Goal: Task Accomplishment & Management: Manage account settings

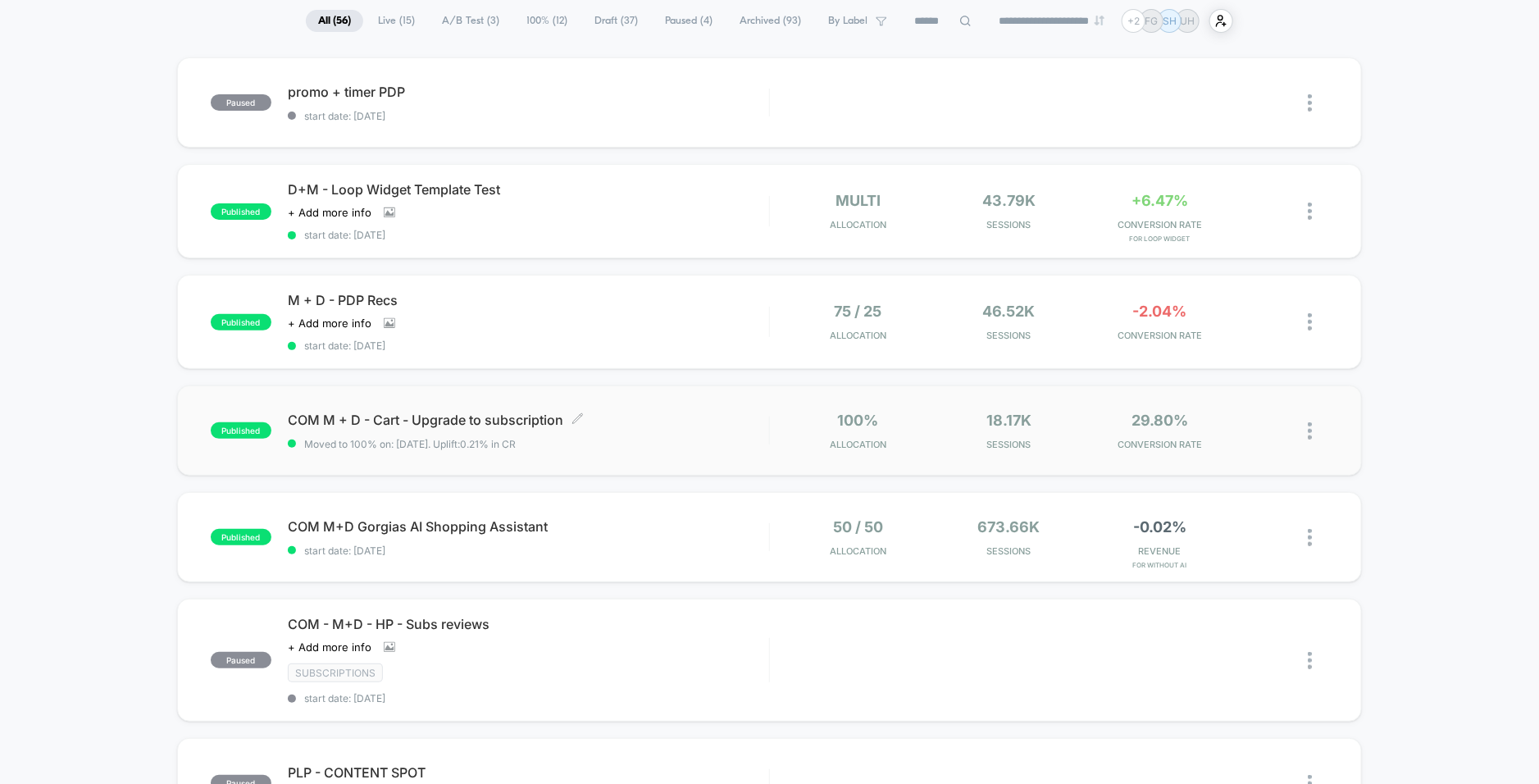
scroll to position [125, 0]
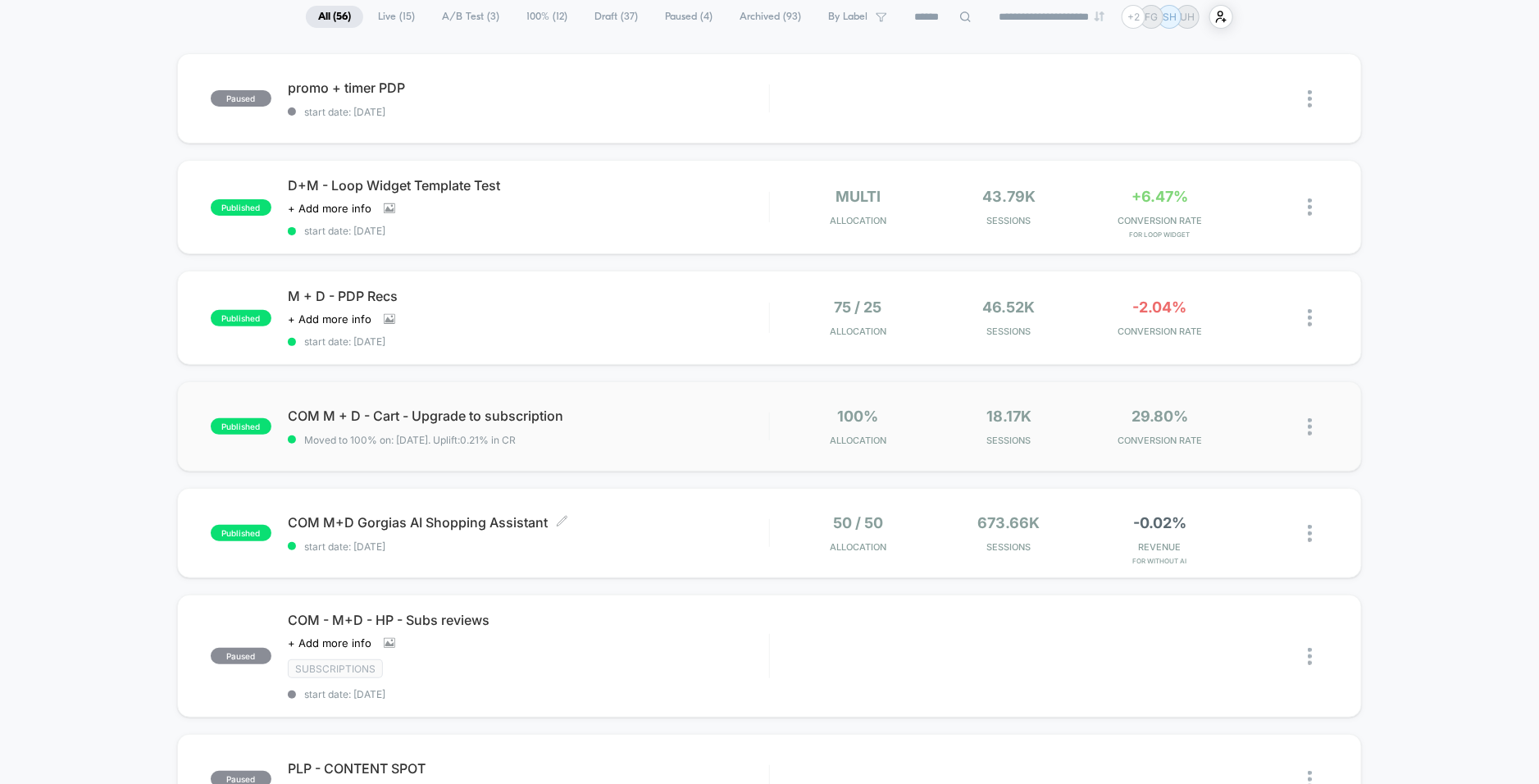
click at [582, 529] on div "COM M+D Gorgias AI Shopping Assistant Click to edit experience details Click to…" at bounding box center [529, 534] width 481 height 38
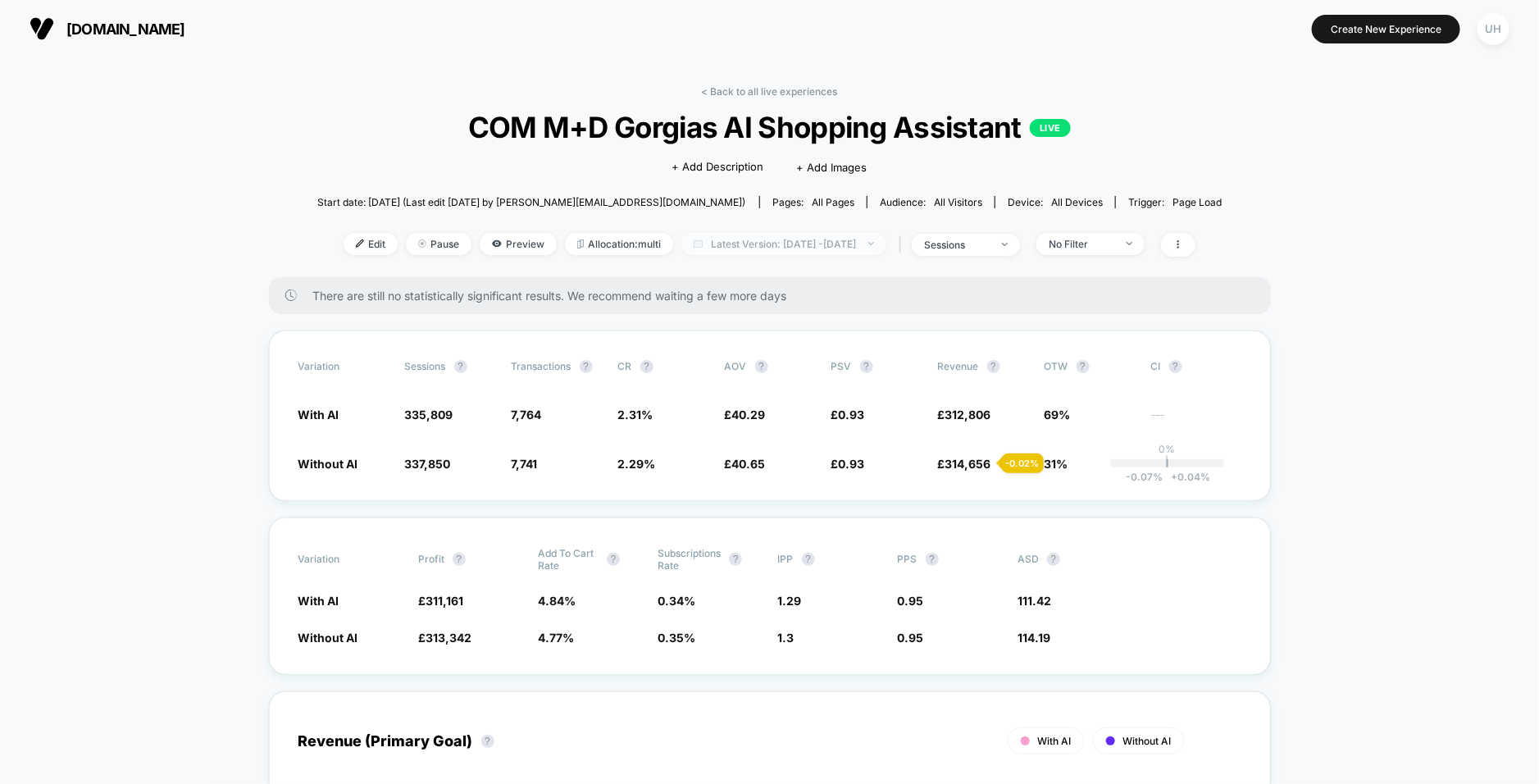
click at [781, 243] on span "Latest Version: [DATE] - [DATE]" at bounding box center [783, 244] width 205 height 23
select select "*"
select select "****"
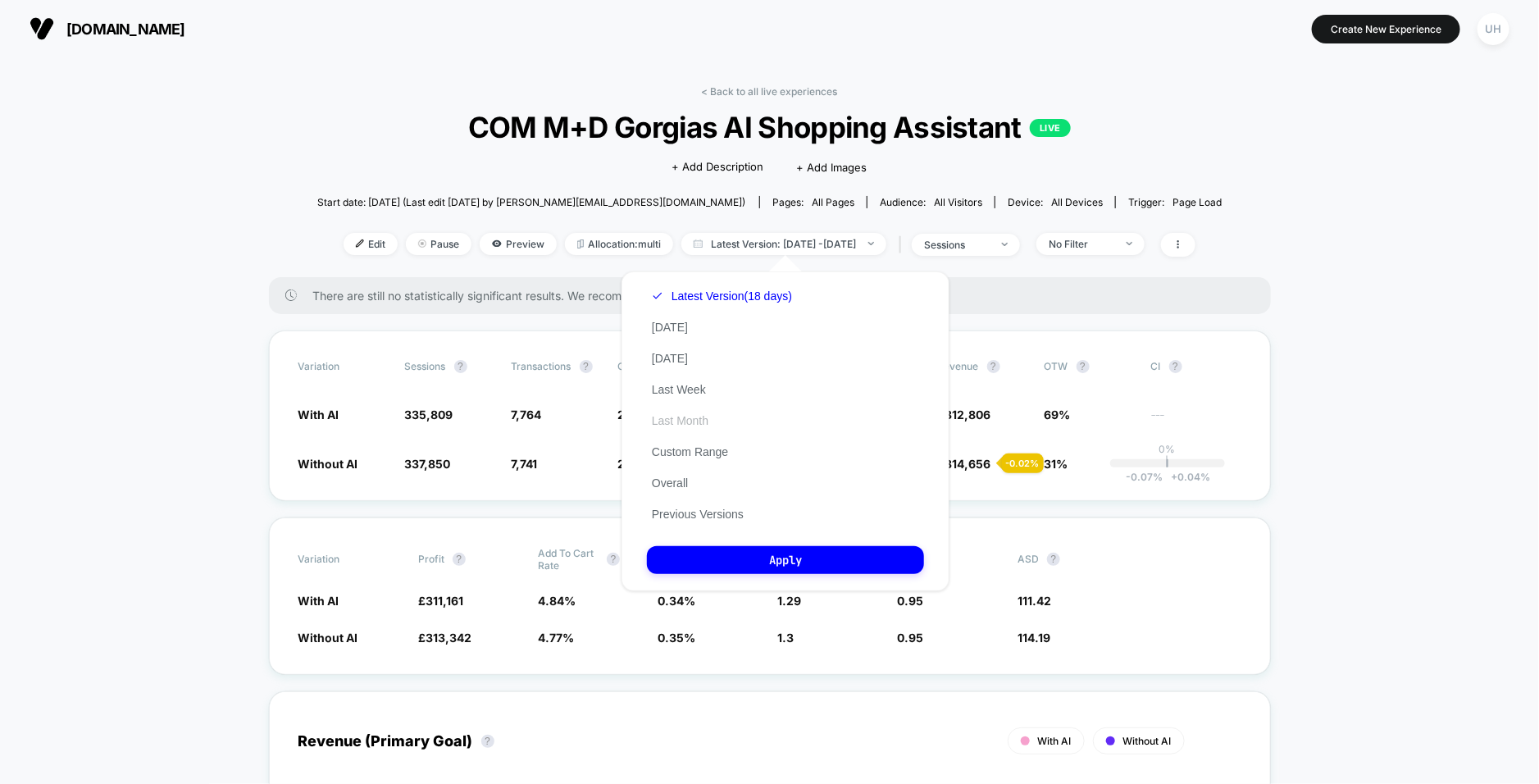
click at [688, 419] on button "Last Month" at bounding box center [681, 421] width 67 height 15
click at [680, 454] on button "Custom Range" at bounding box center [690, 452] width 86 height 15
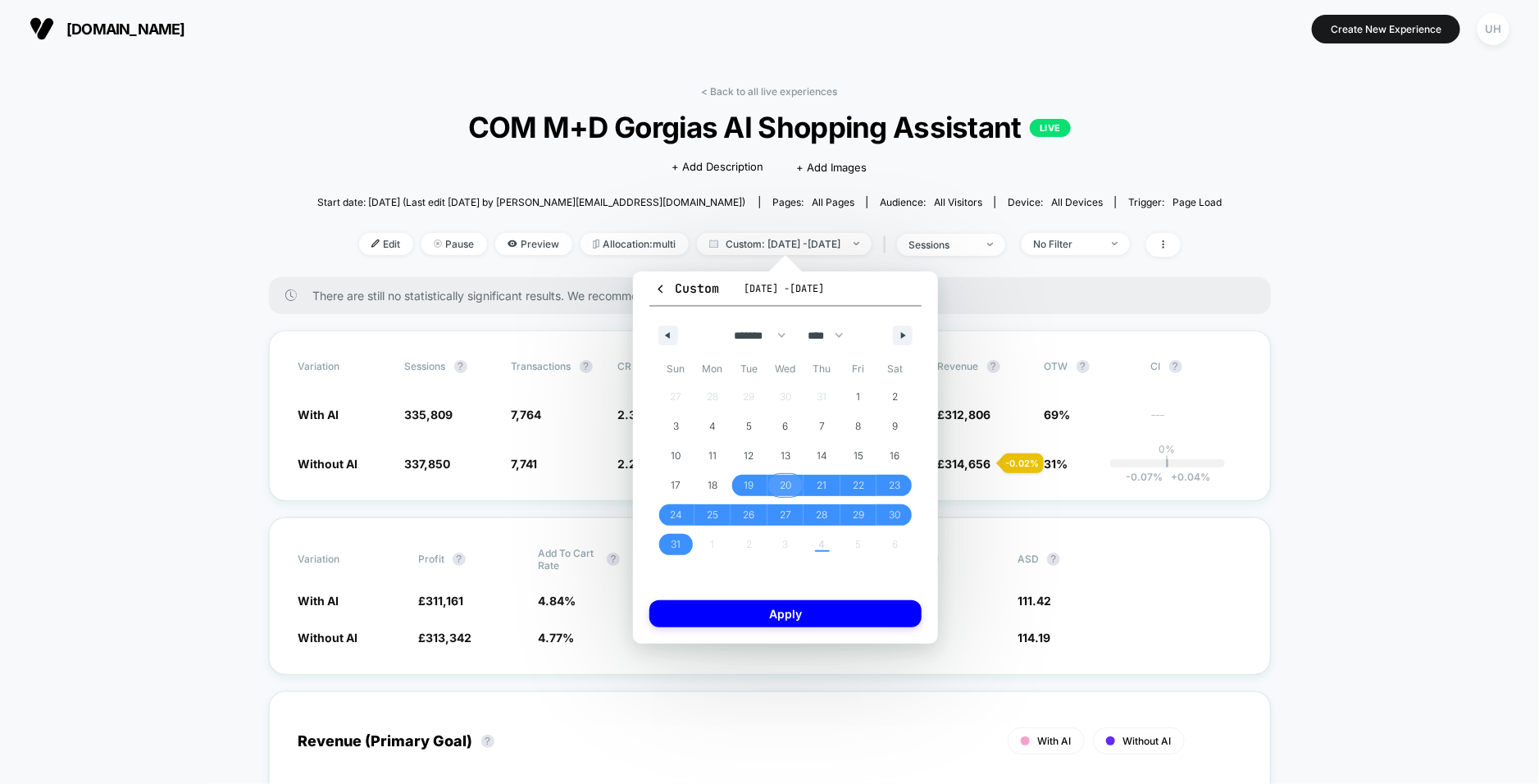
click at [783, 480] on span "20" at bounding box center [786, 485] width 12 height 29
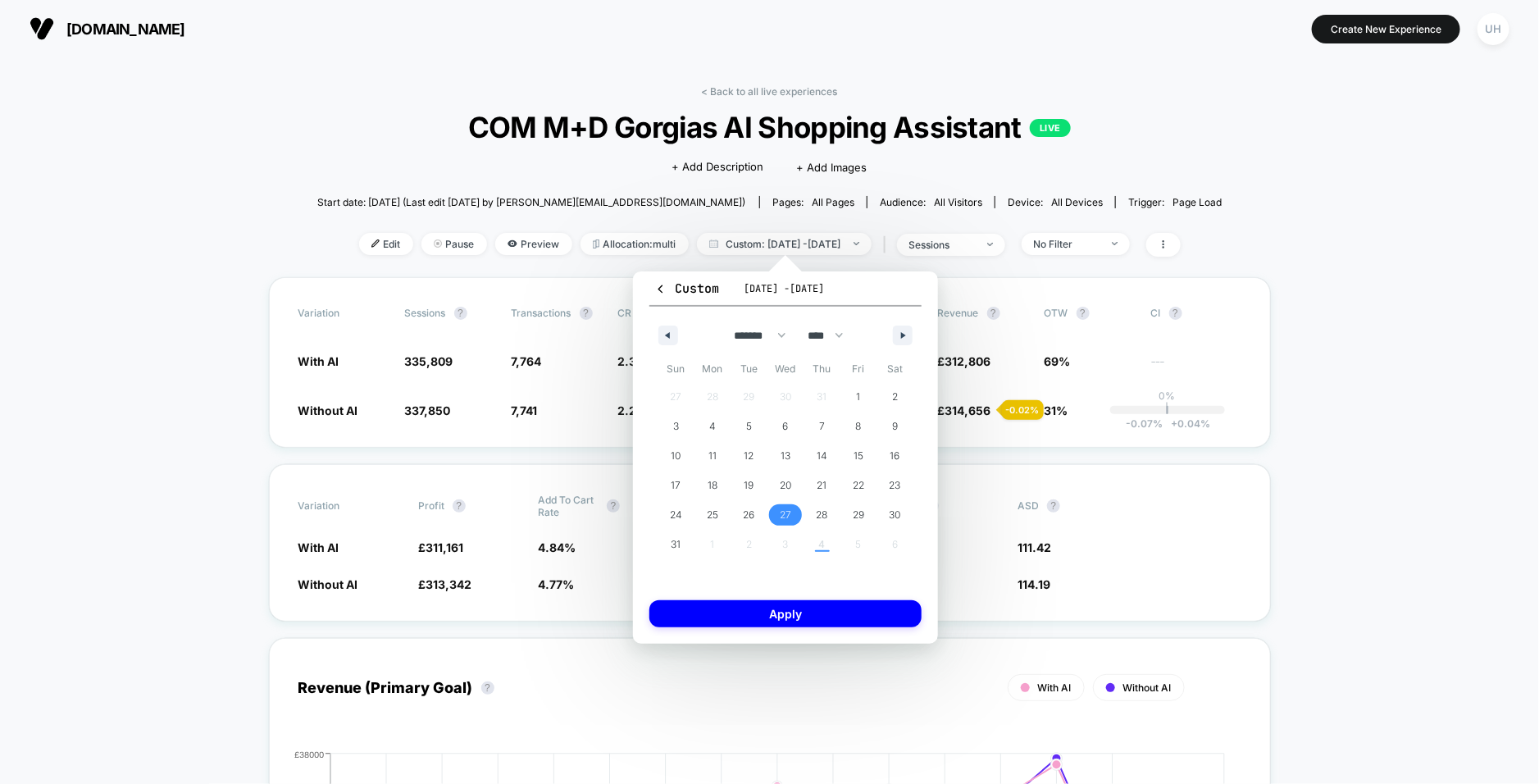
click at [791, 519] on span "27" at bounding box center [786, 515] width 37 height 22
click at [671, 546] on span "31" at bounding box center [676, 544] width 10 height 29
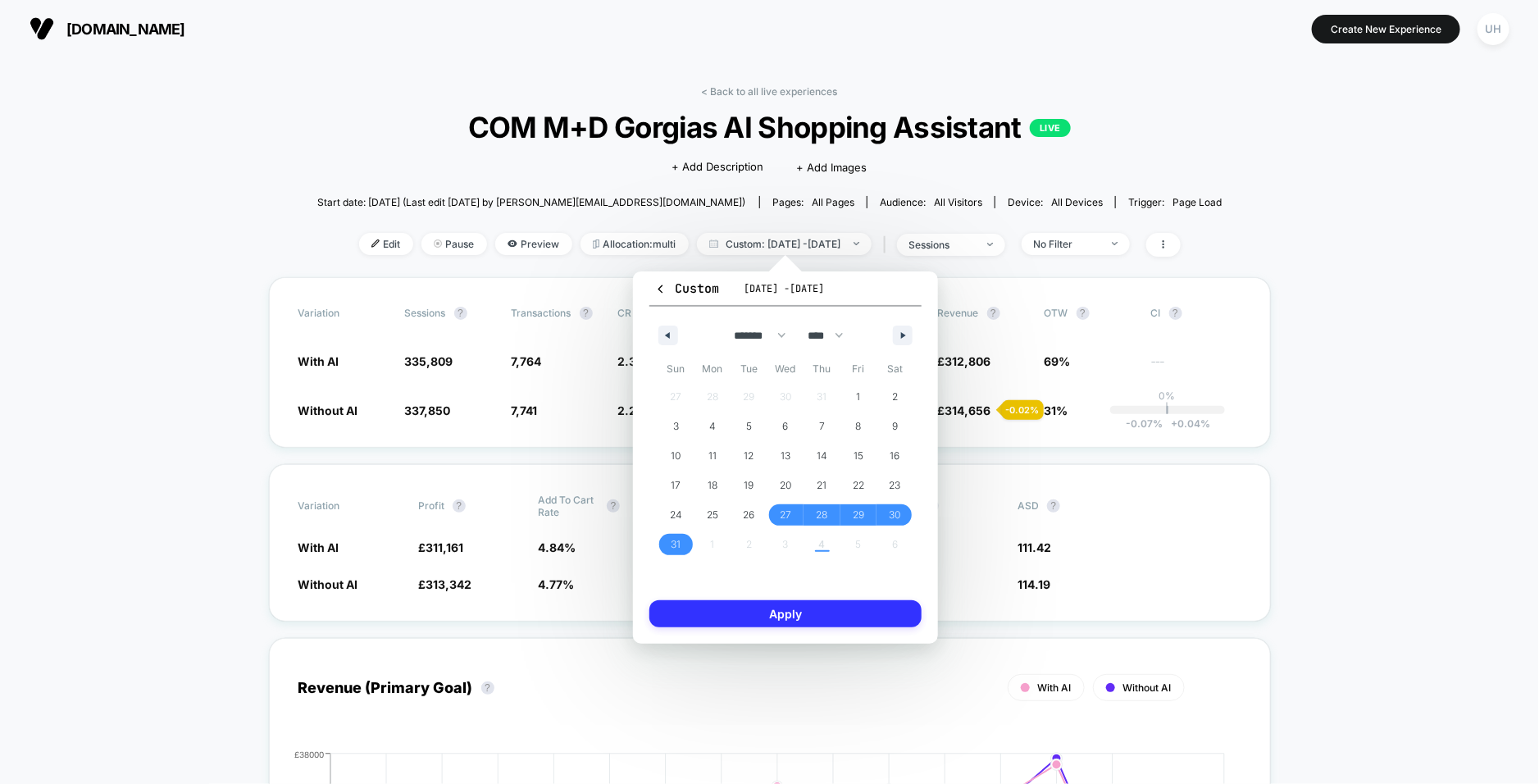
click at [730, 615] on button "Apply" at bounding box center [786, 614] width 272 height 27
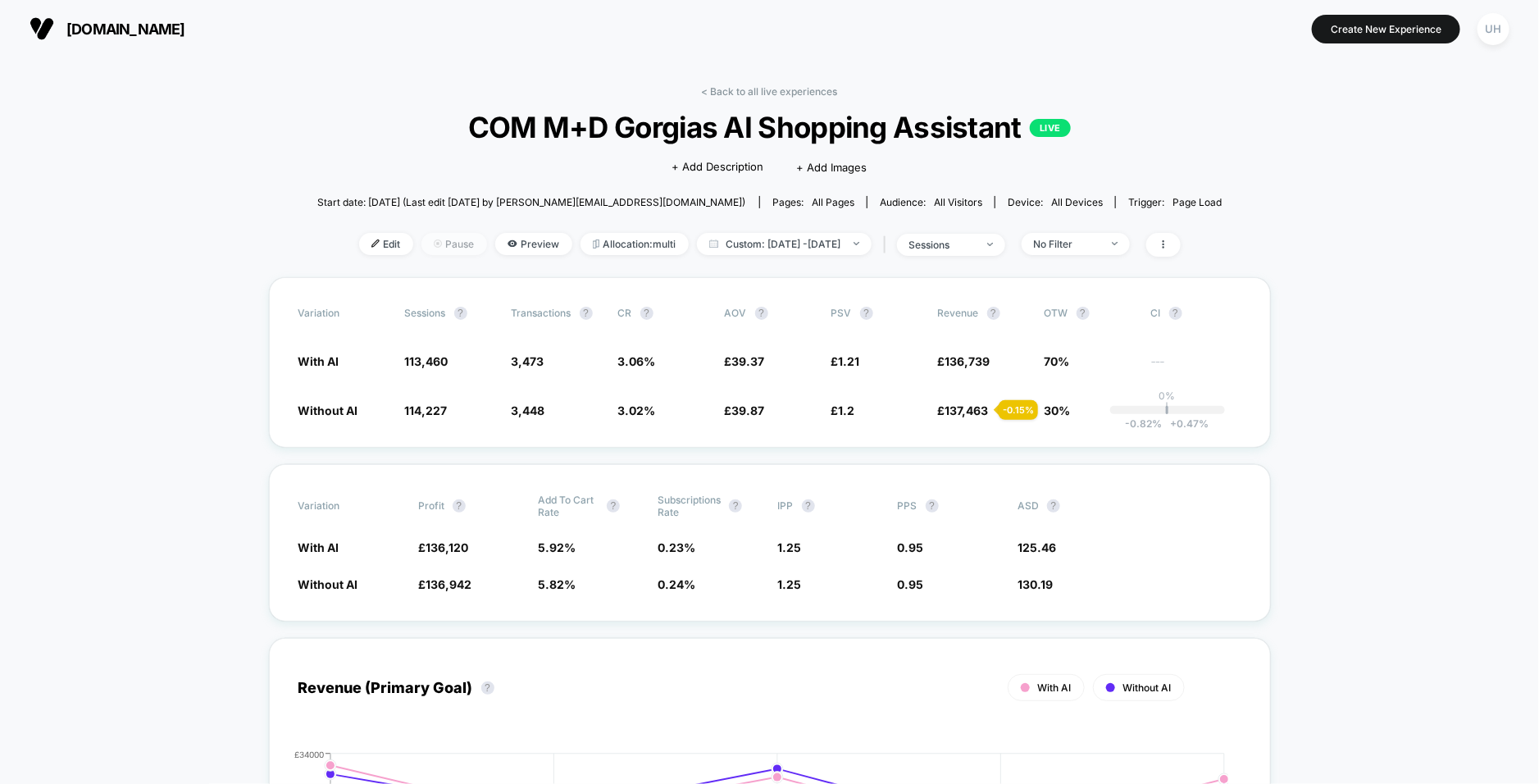
click at [430, 248] on span "Pause" at bounding box center [454, 244] width 66 height 23
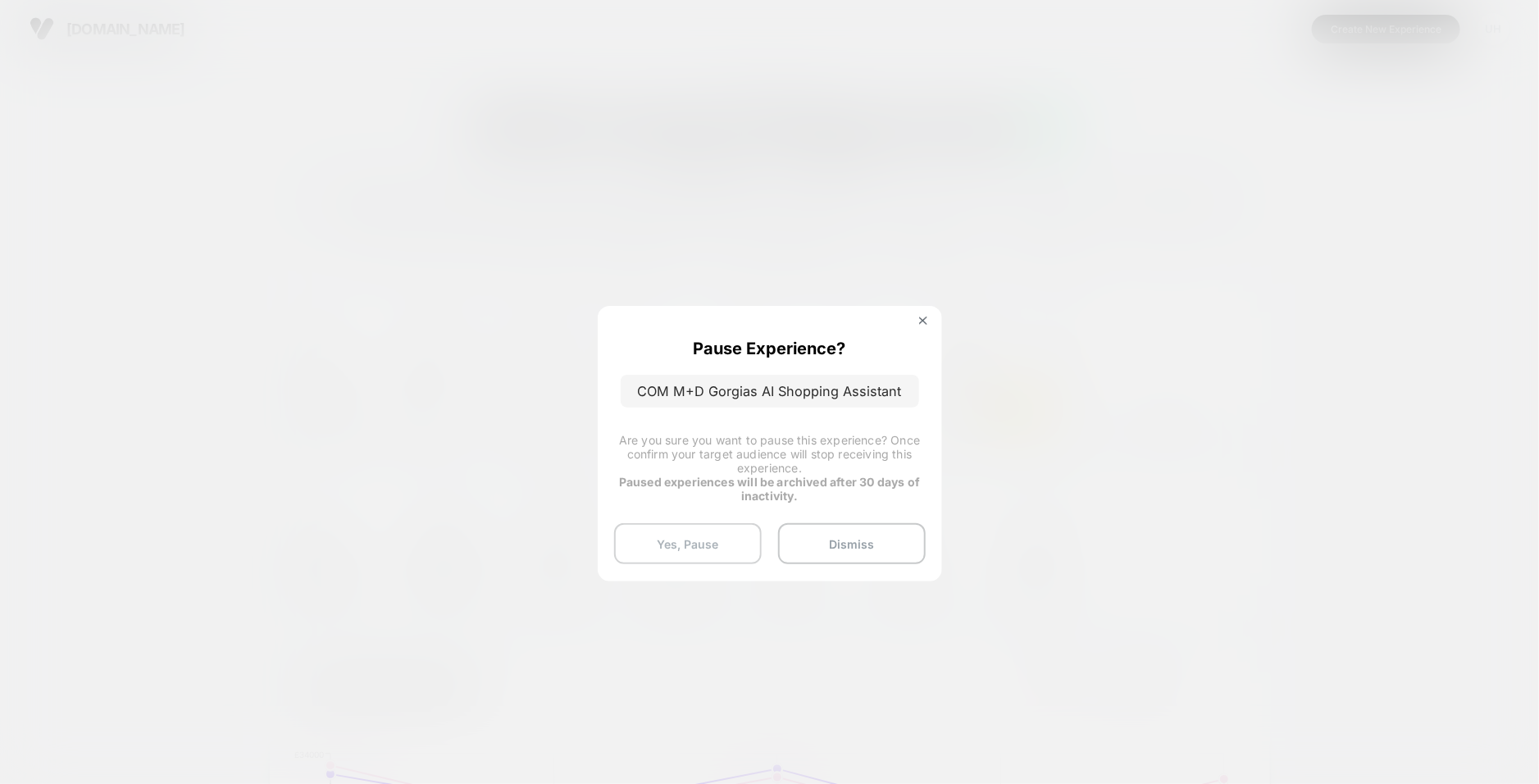
click at [694, 542] on button "Yes, Pause" at bounding box center [687, 543] width 148 height 41
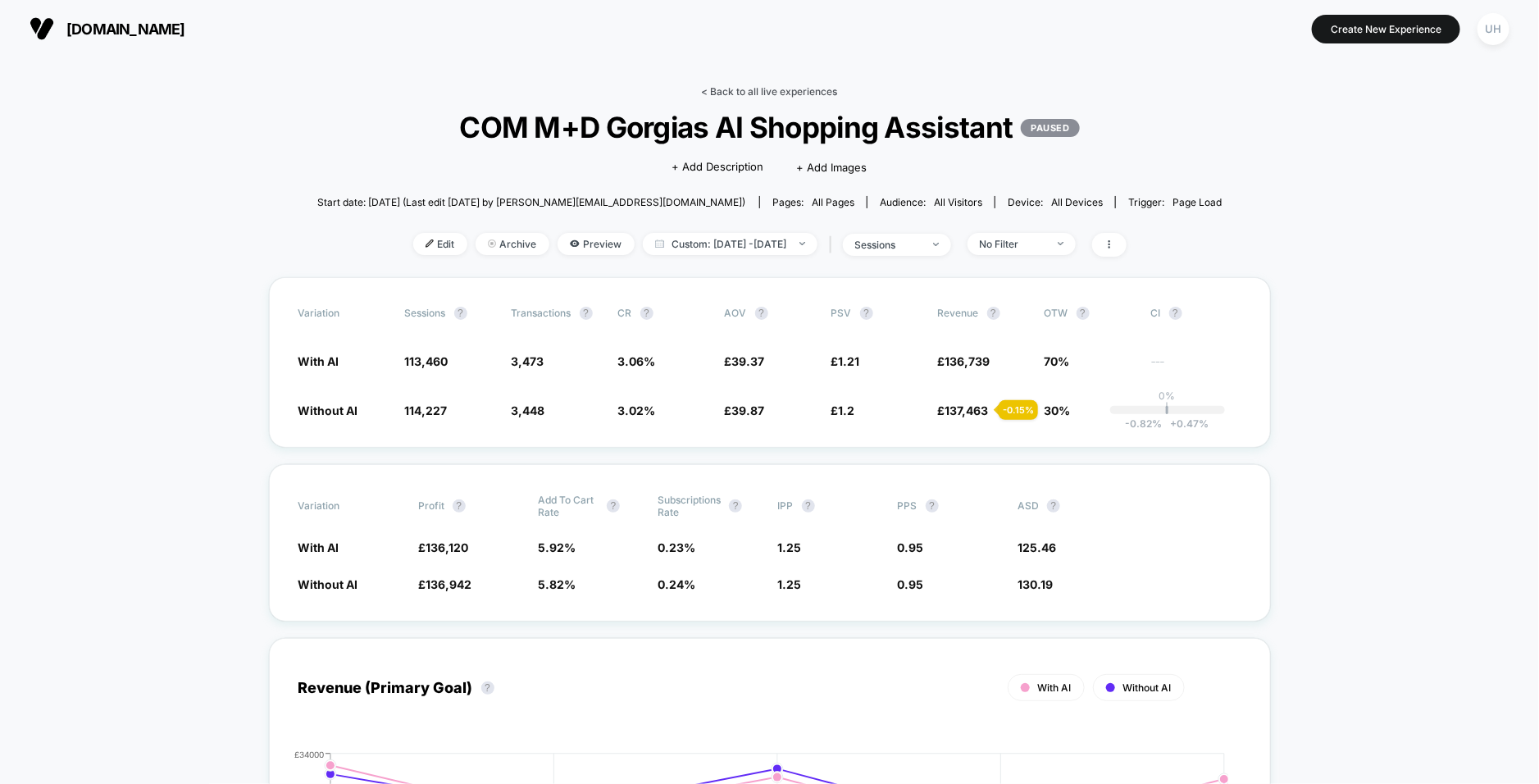
click at [768, 96] on link "< Back to all live experiences" at bounding box center [769, 91] width 136 height 13
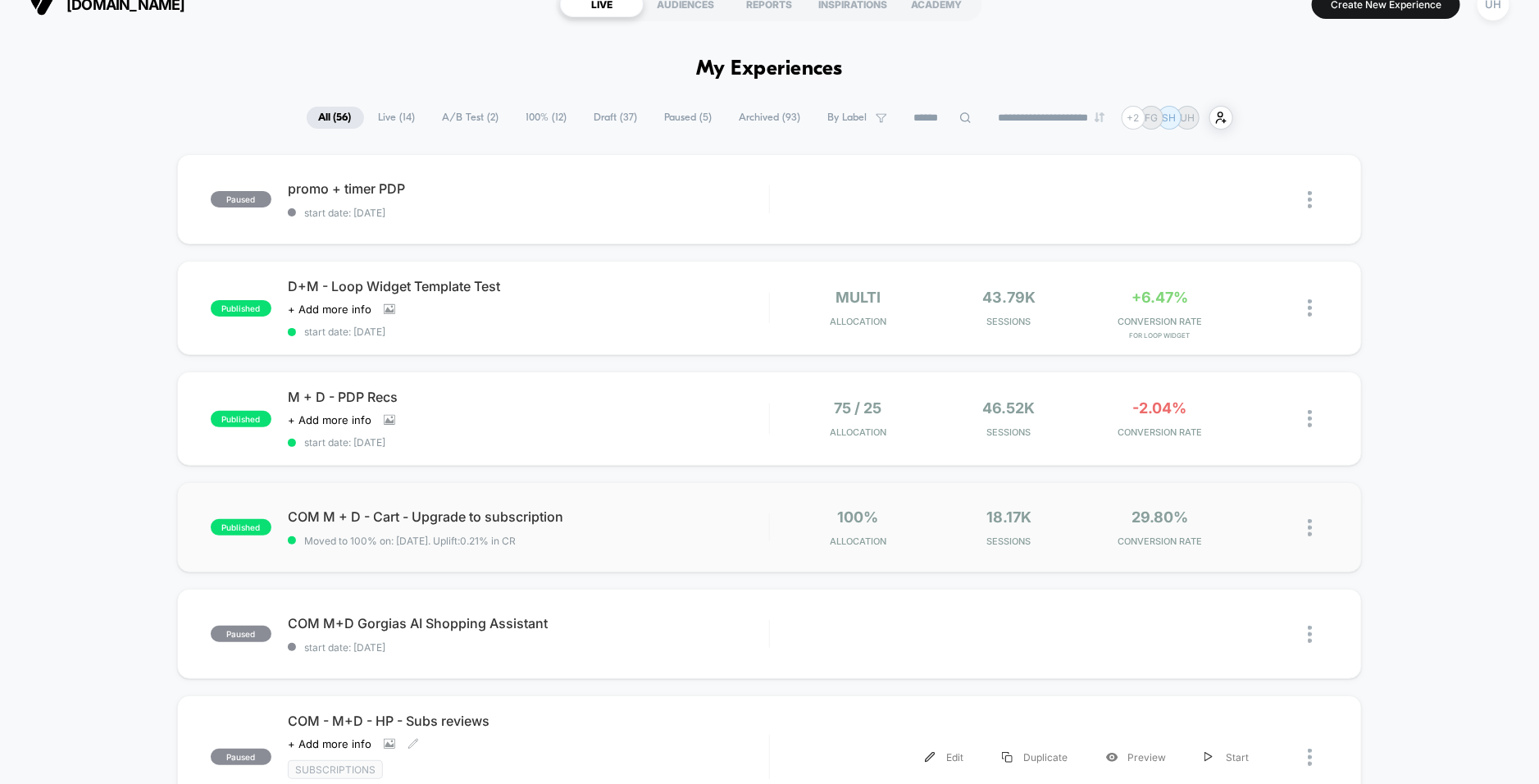
scroll to position [21, 0]
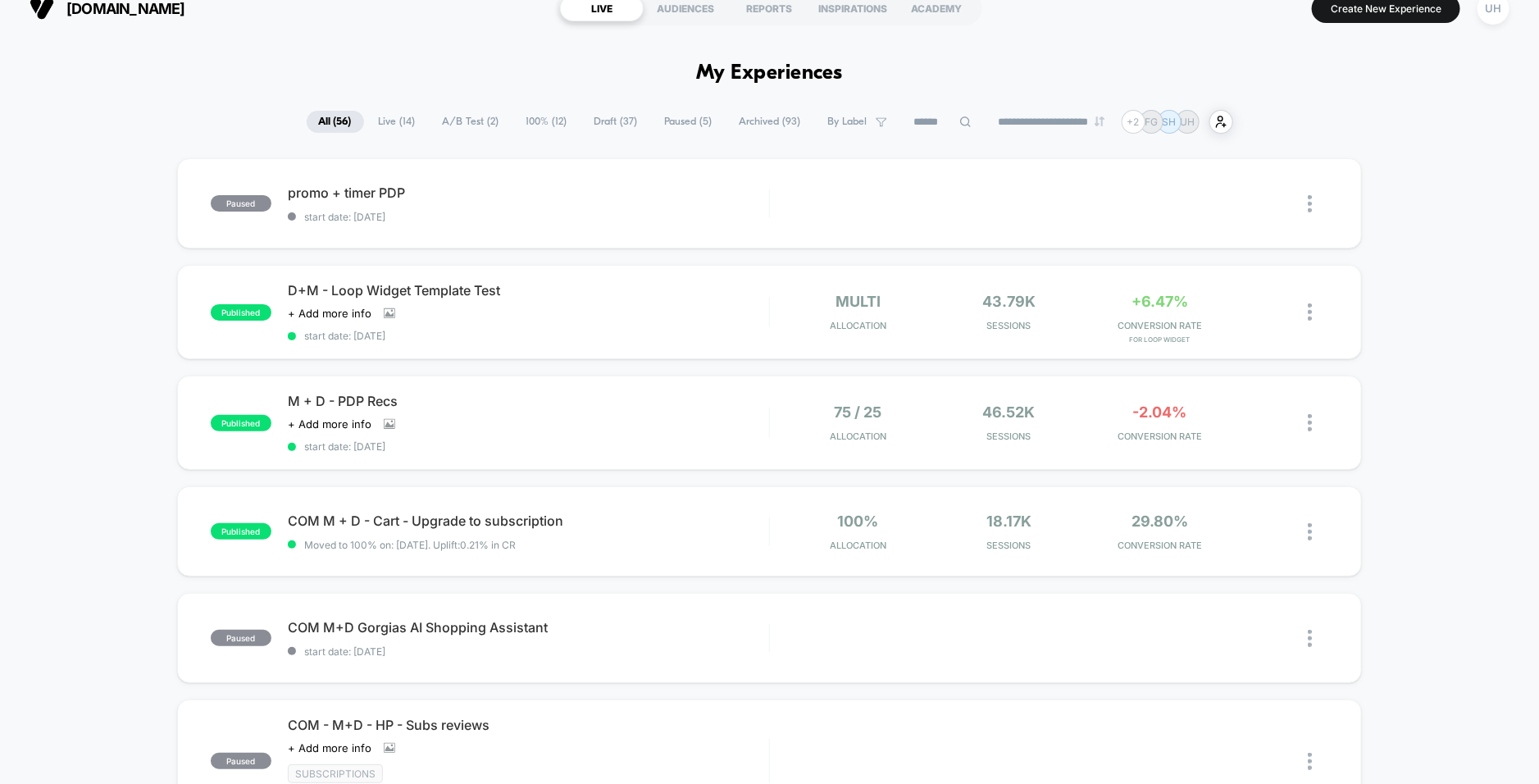
click at [458, 119] on span "A/B Test ( 2 )" at bounding box center [470, 122] width 81 height 23
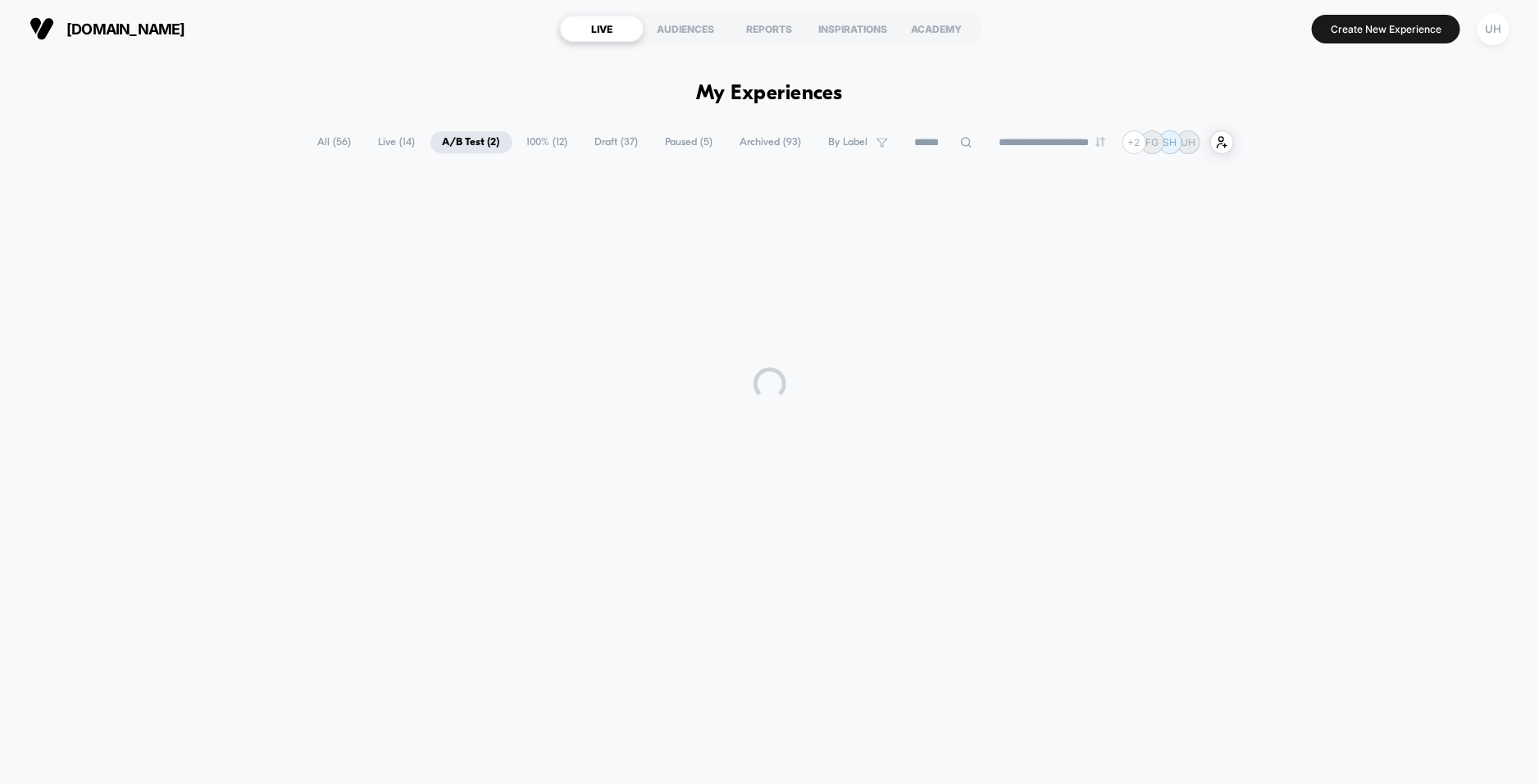
scroll to position [0, 0]
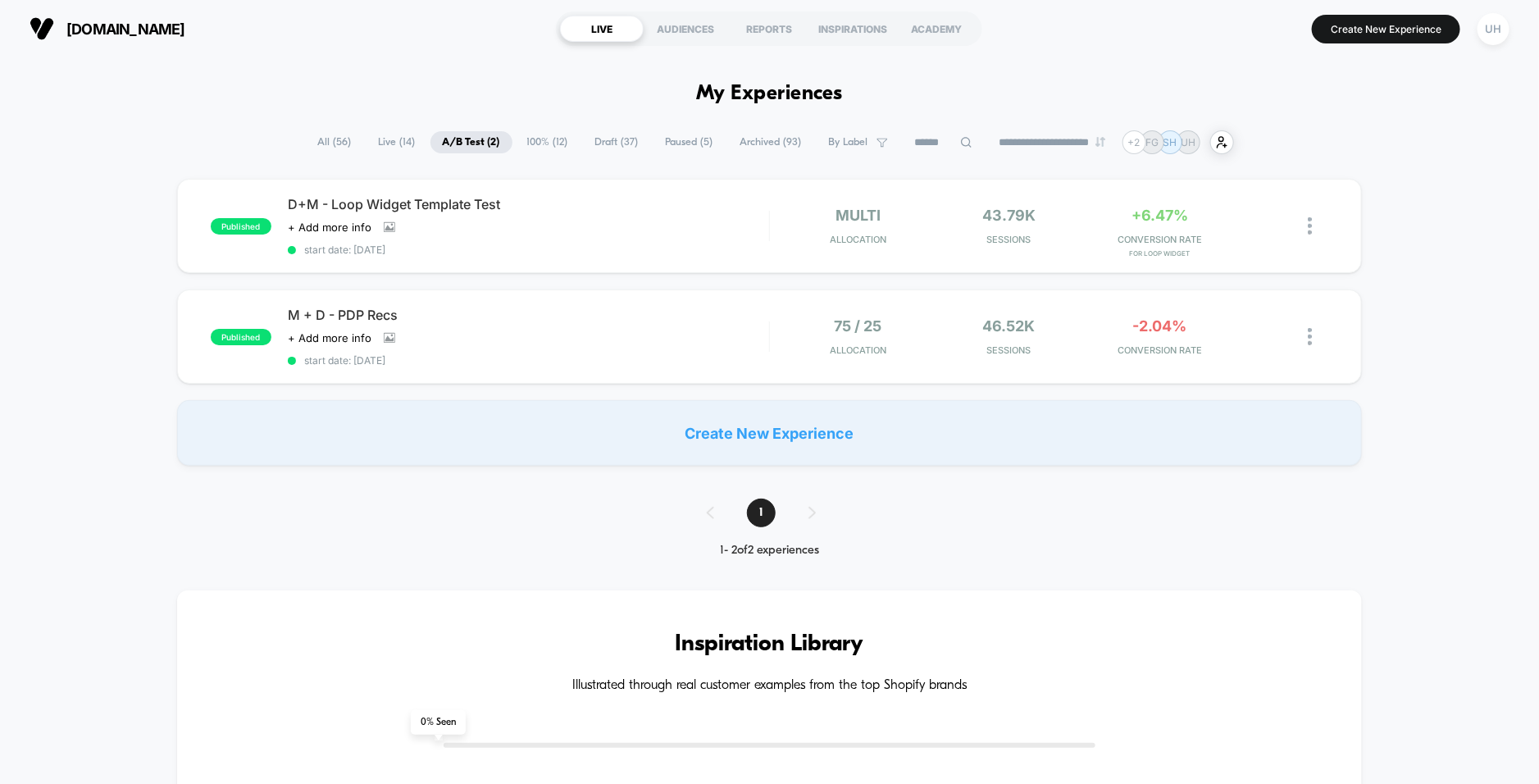
click at [682, 146] on span "Paused ( 5 )" at bounding box center [690, 142] width 72 height 23
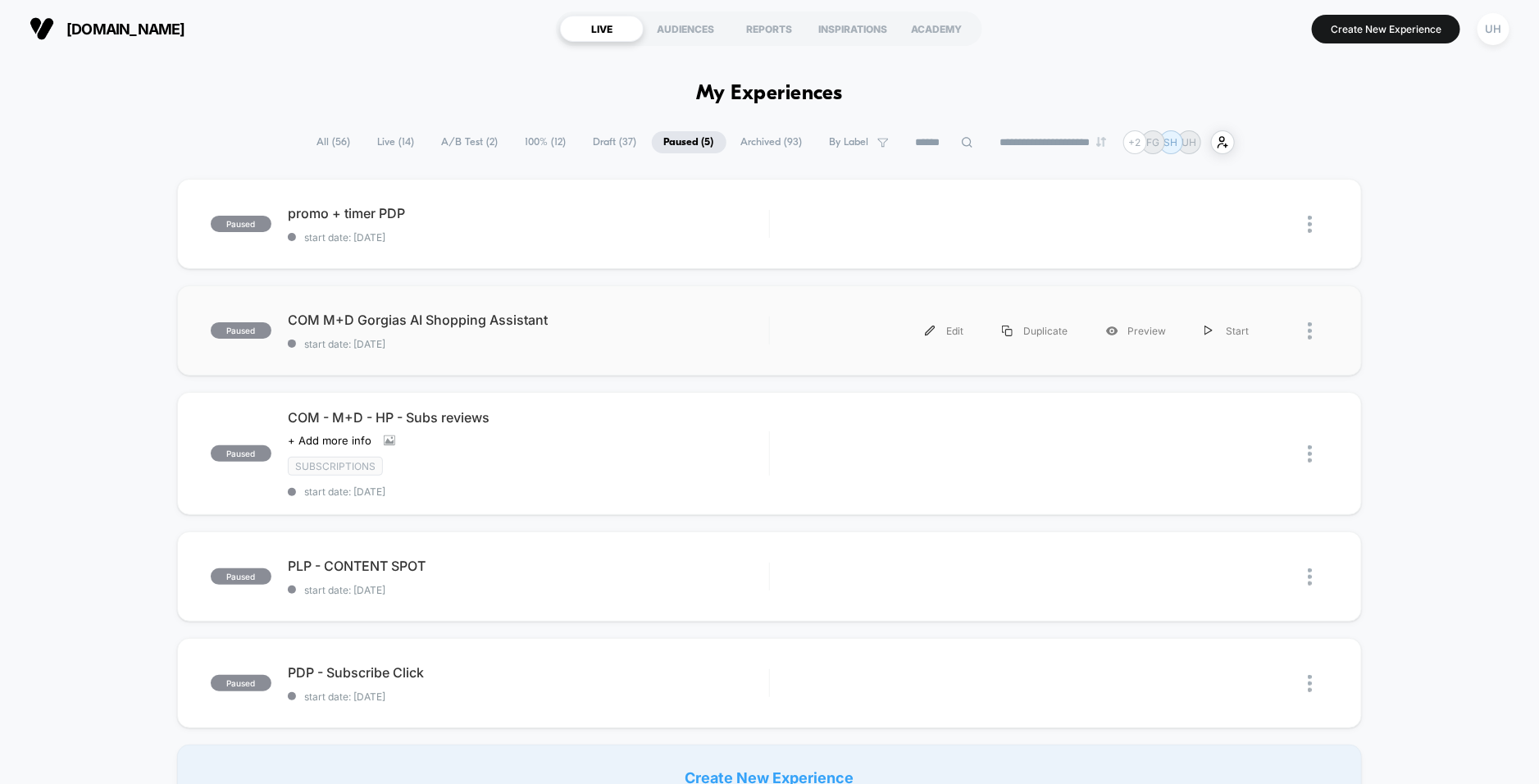
click at [1313, 332] on div at bounding box center [1318, 331] width 21 height 37
click at [1250, 421] on div "Archive" at bounding box center [1226, 424] width 148 height 37
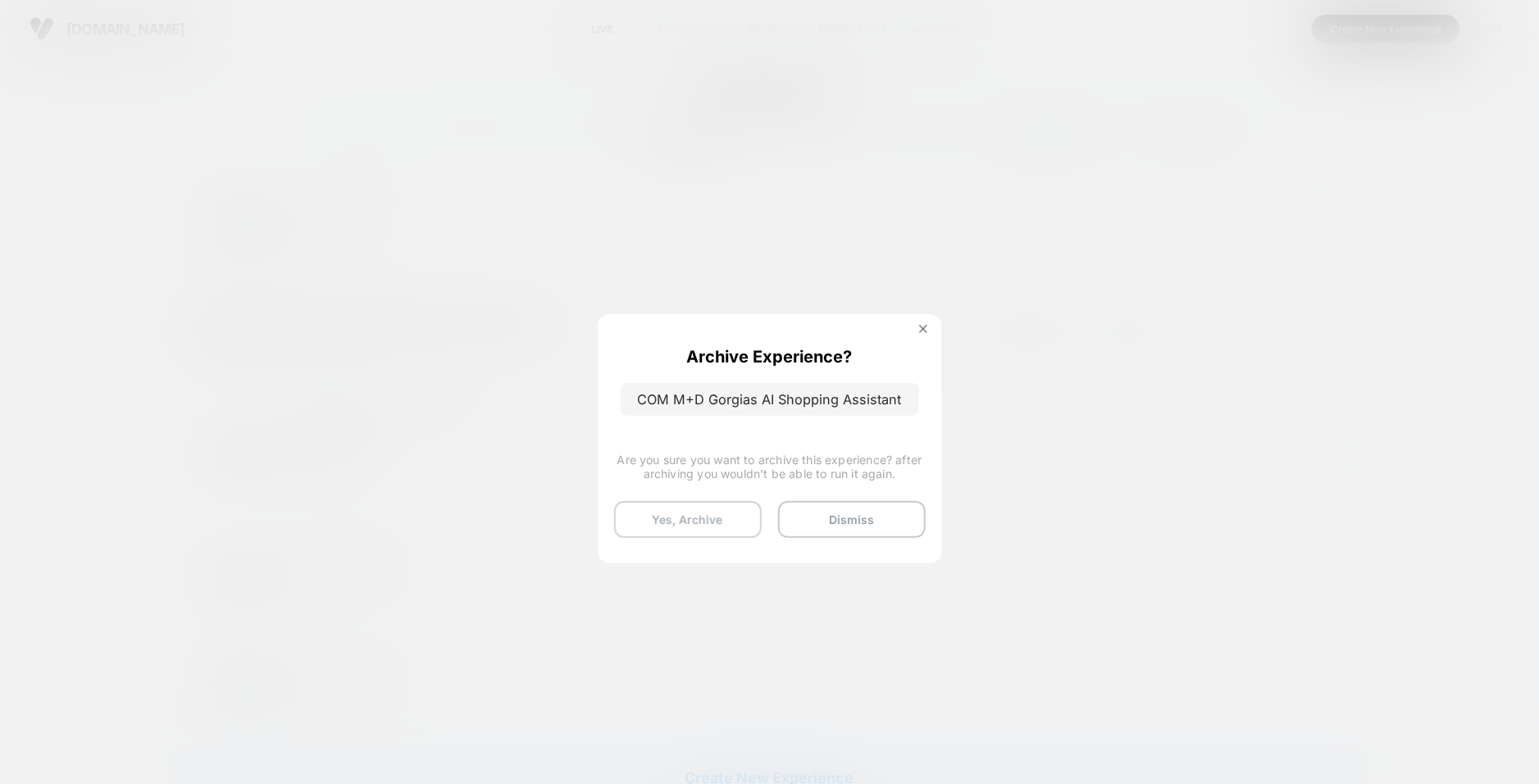
click at [686, 519] on button "Yes, Archive" at bounding box center [687, 519] width 148 height 37
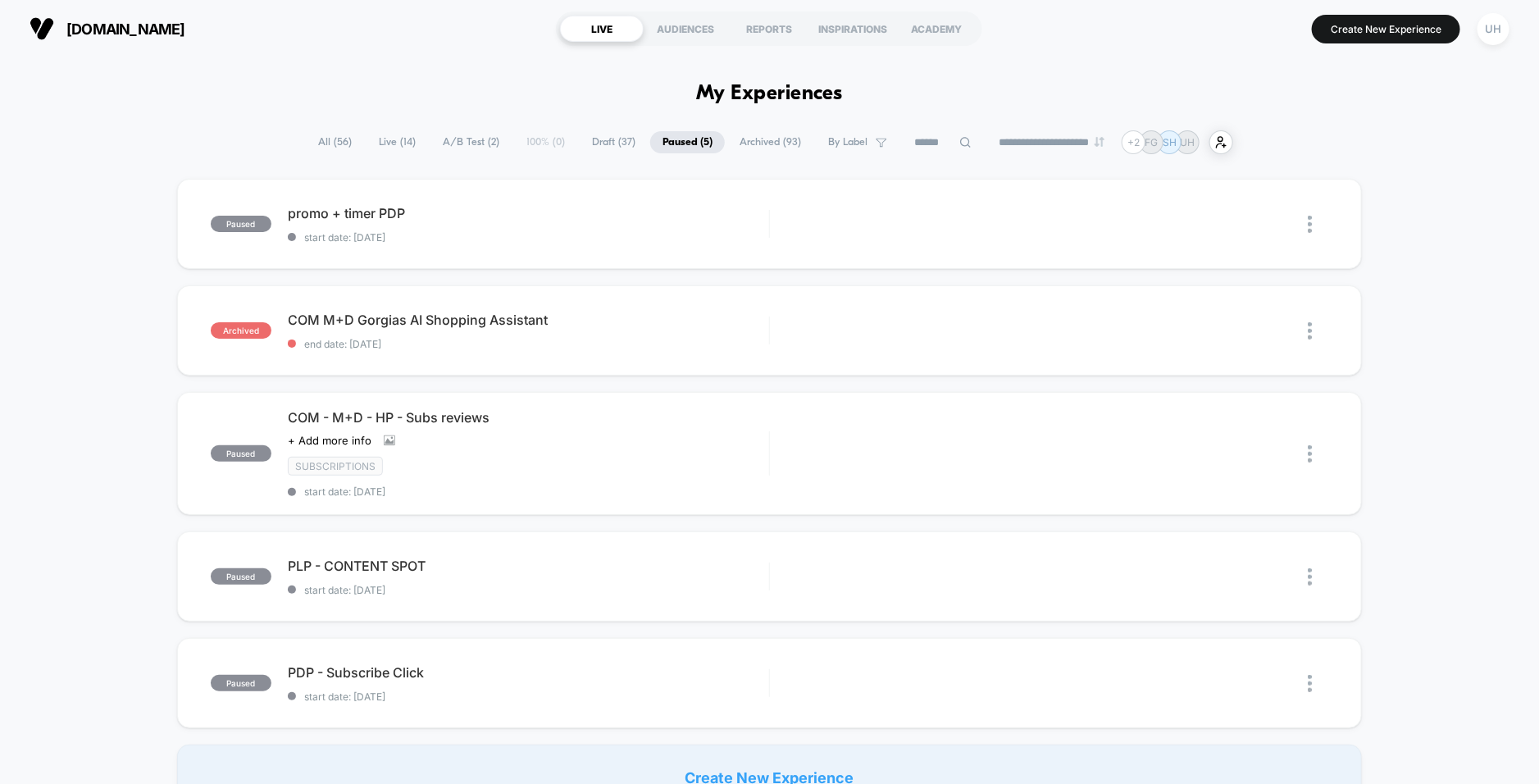
click at [770, 90] on h1 "My Experiences" at bounding box center [770, 94] width 147 height 23
